Goal: Information Seeking & Learning: Check status

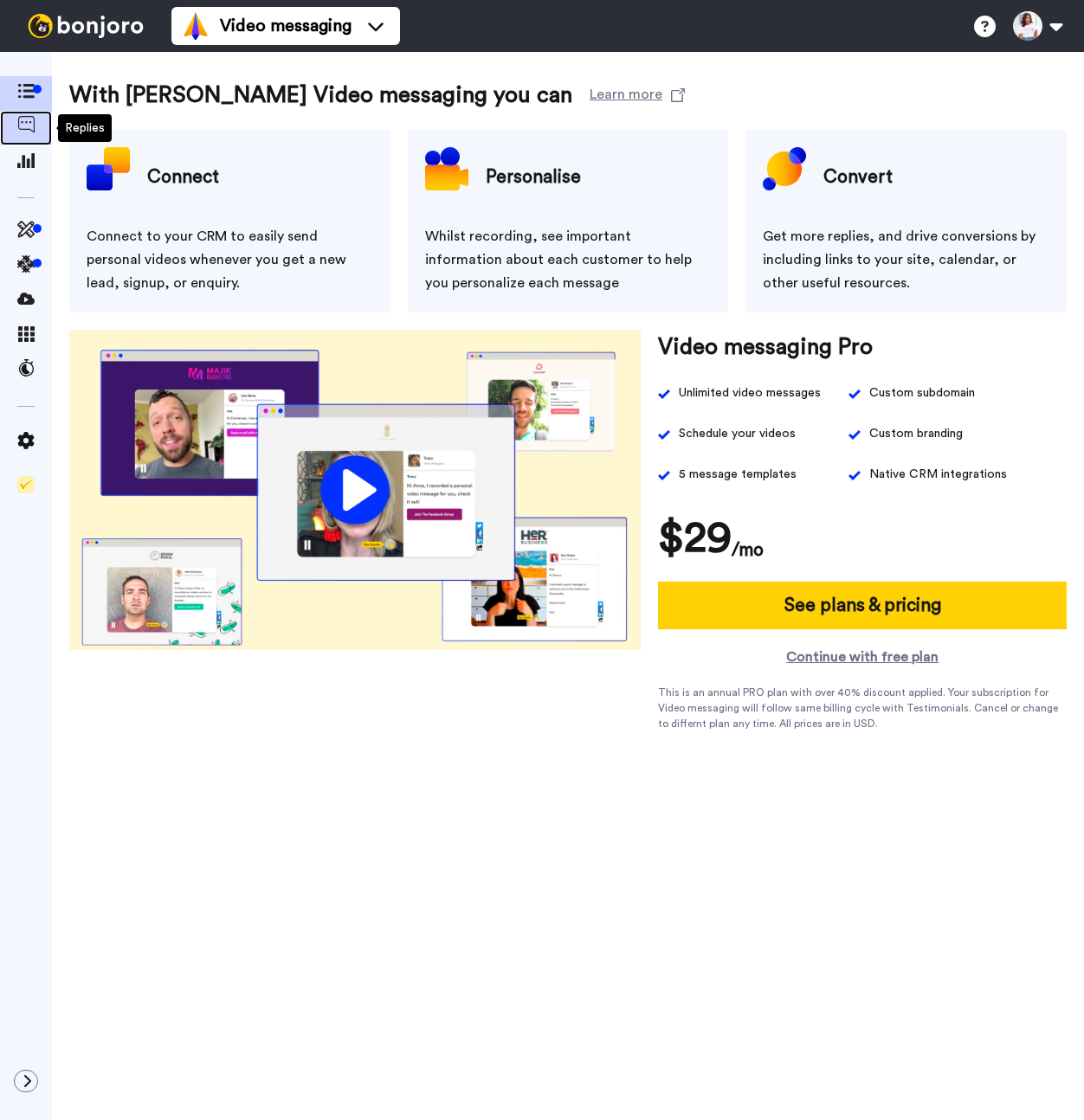
click at [31, 125] on icon at bounding box center [26, 124] width 17 height 17
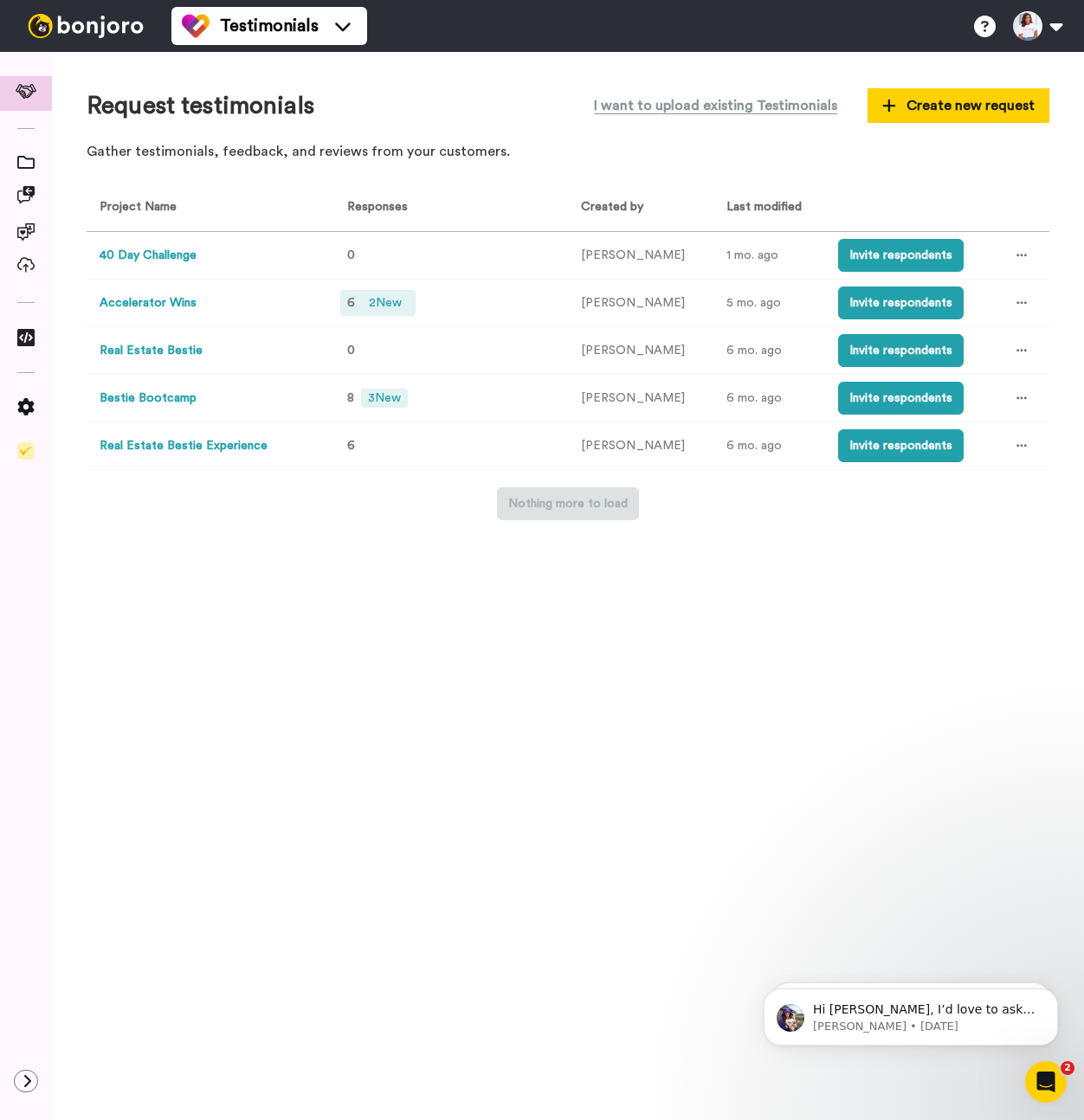
click at [374, 303] on span "2 New" at bounding box center [385, 303] width 47 height 19
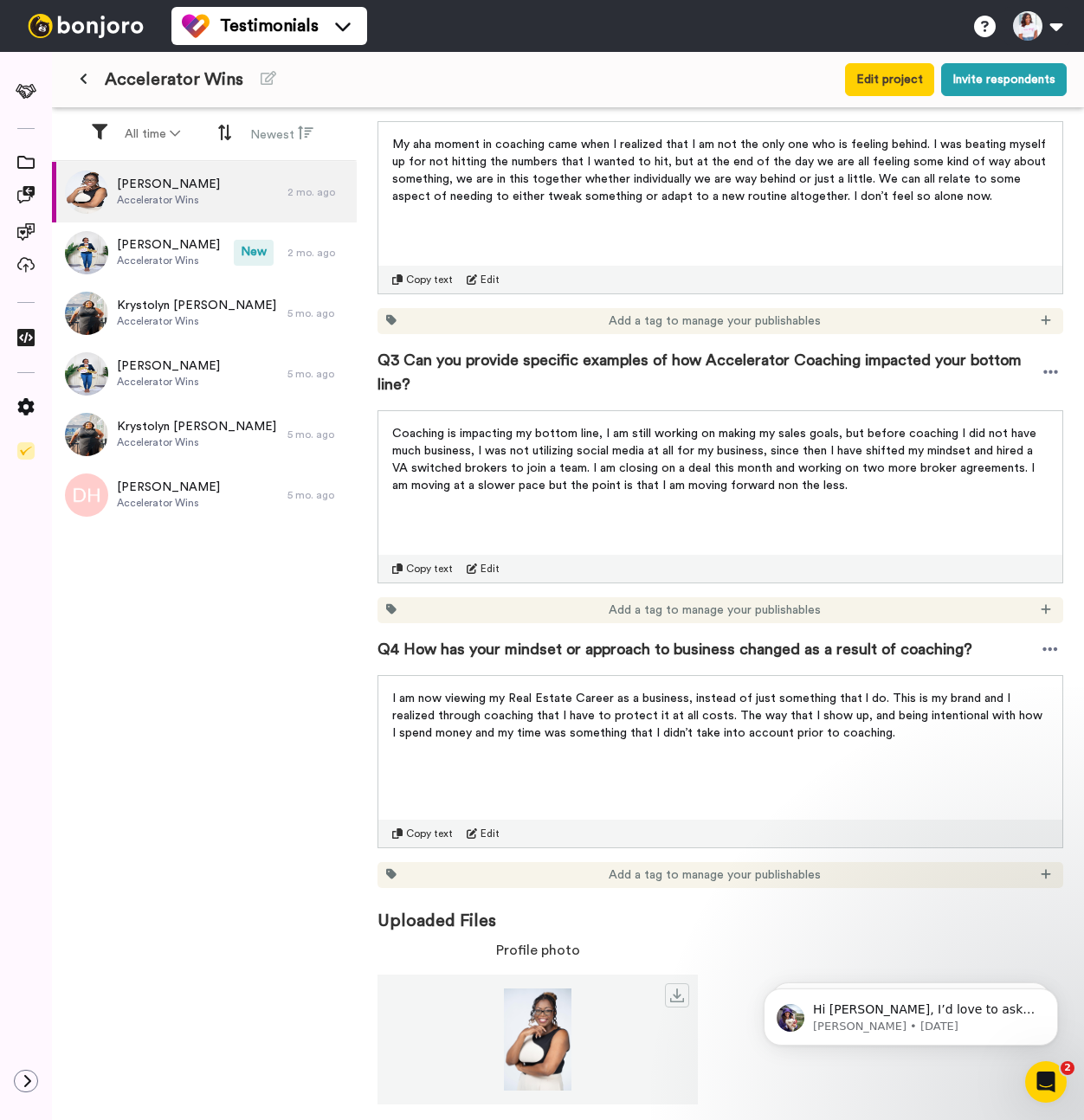
scroll to position [568, 0]
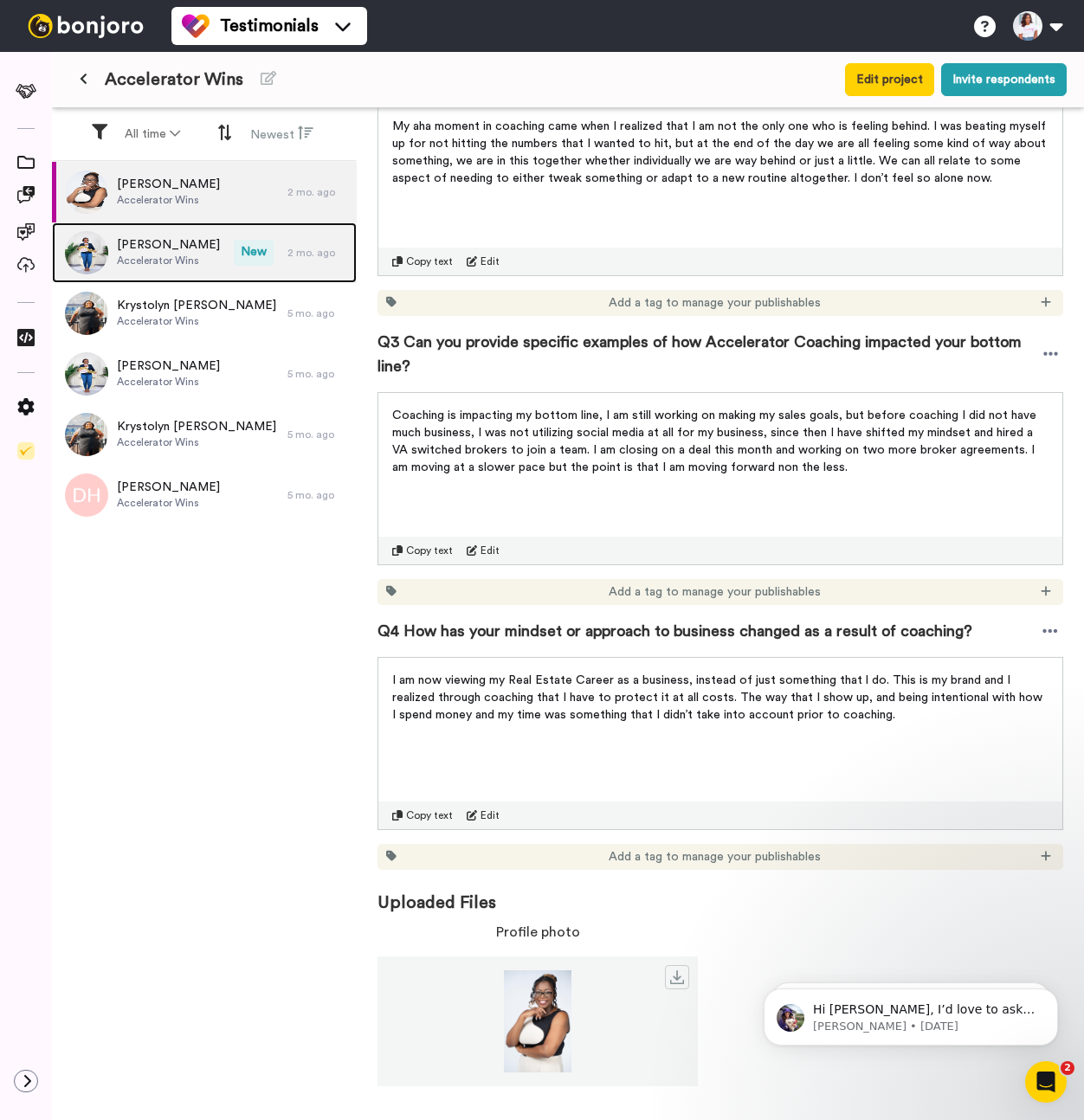
click at [178, 256] on span "Accelerator Wins" at bounding box center [168, 261] width 103 height 14
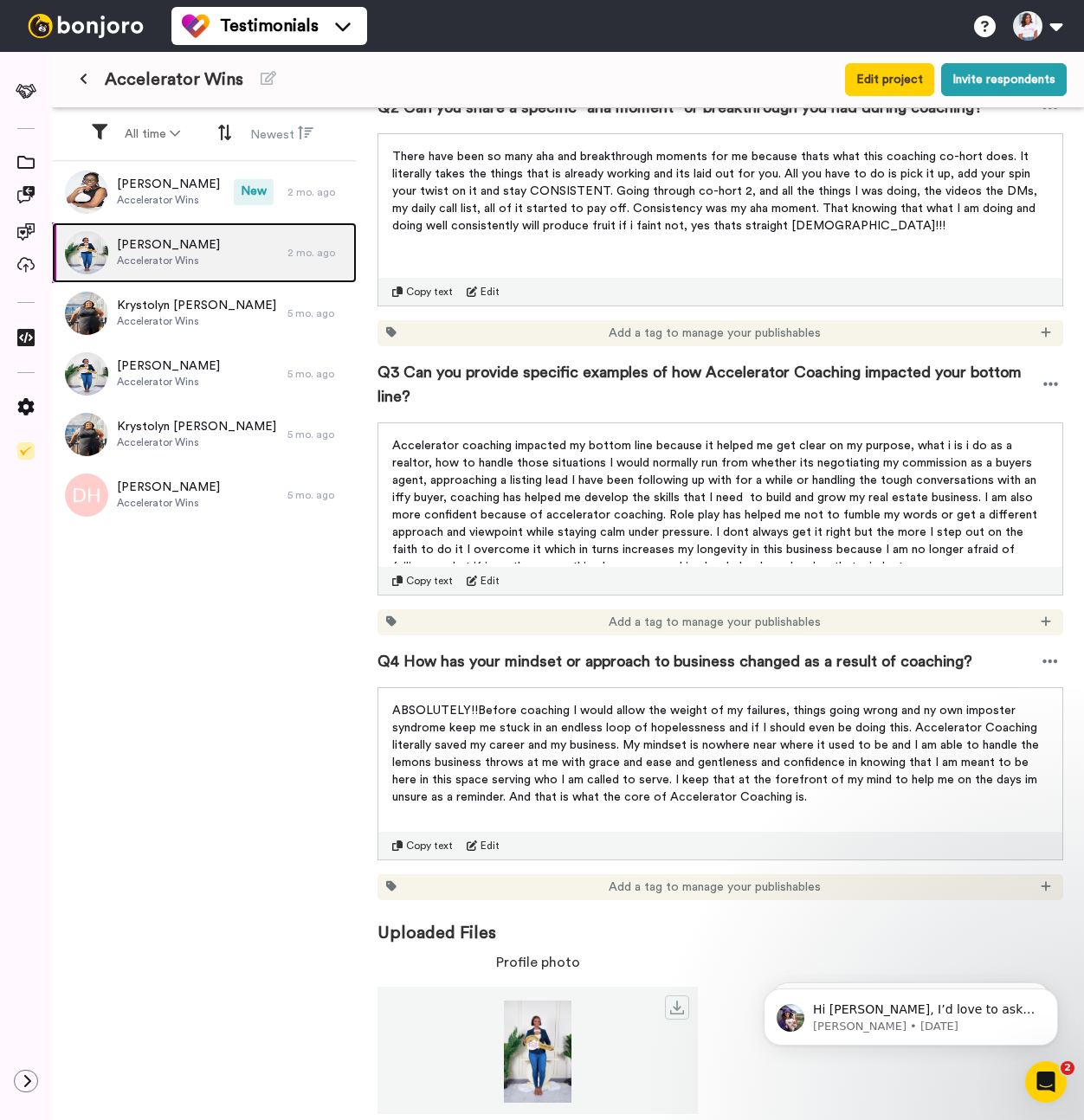
scroll to position [568, 0]
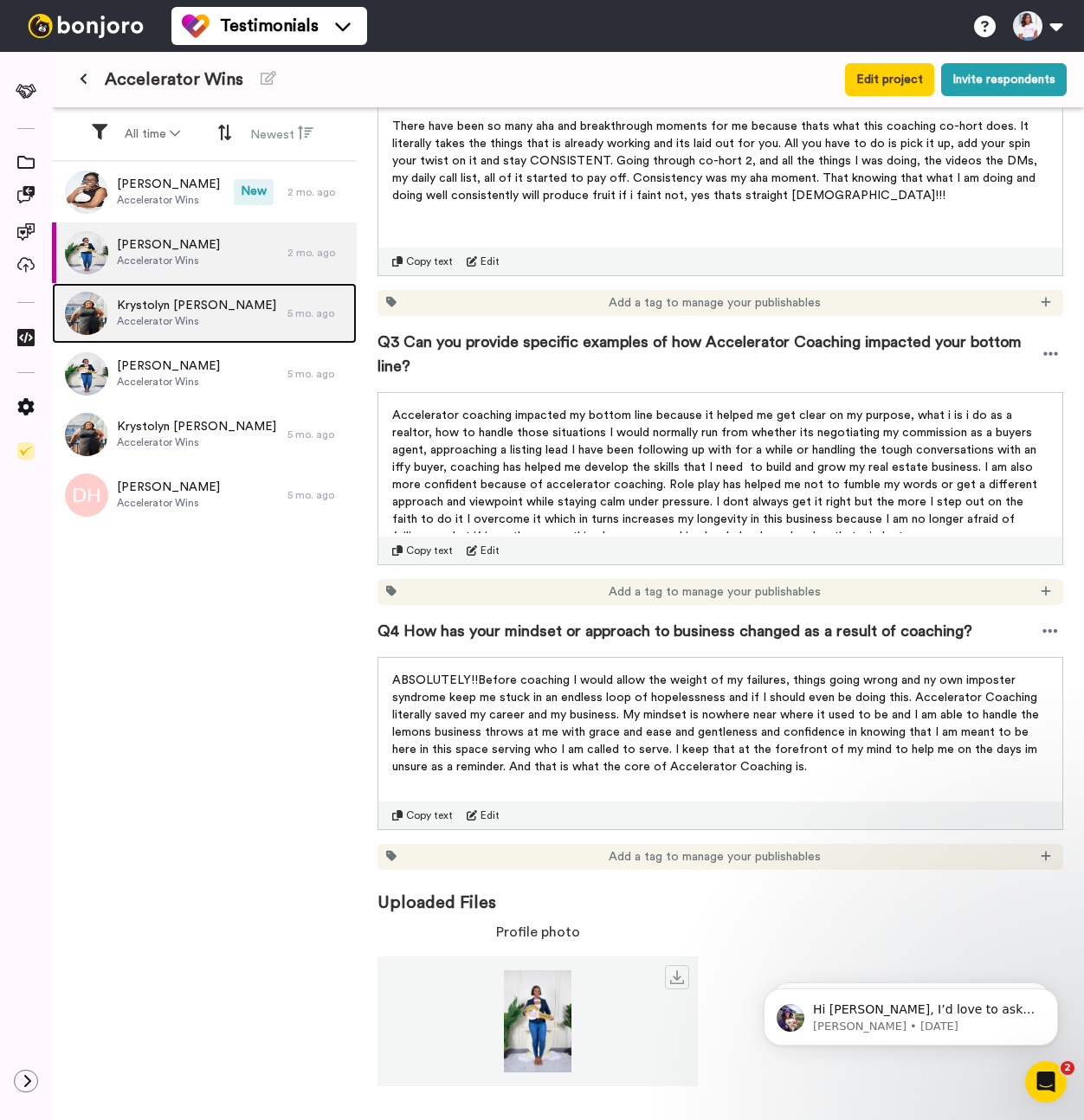
click at [117, 304] on span "Krystolyn [PERSON_NAME]" at bounding box center [196, 306] width 159 height 17
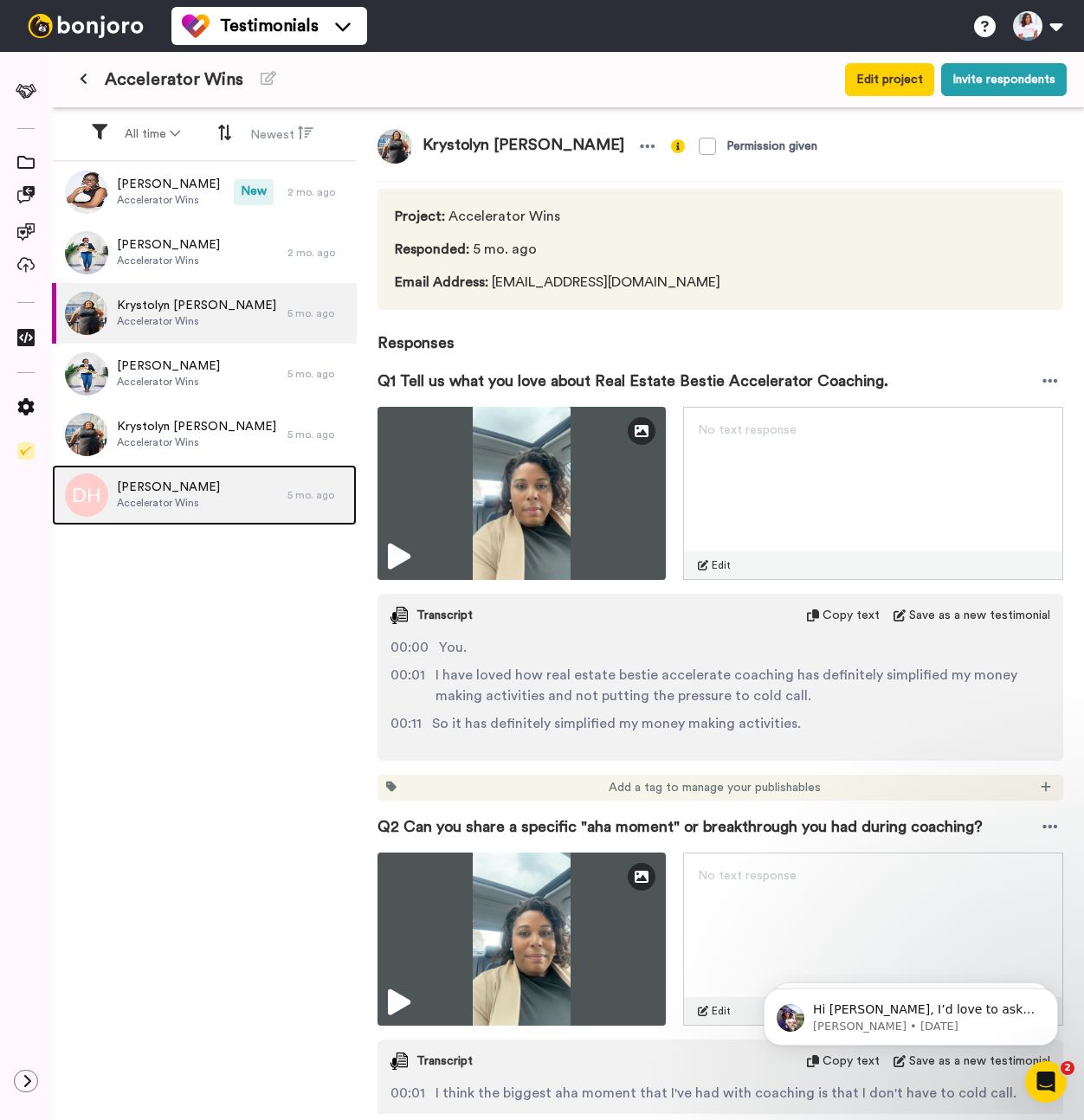
click at [187, 489] on span "[PERSON_NAME]" at bounding box center [168, 487] width 103 height 17
